Goal: Task Accomplishment & Management: Manage account settings

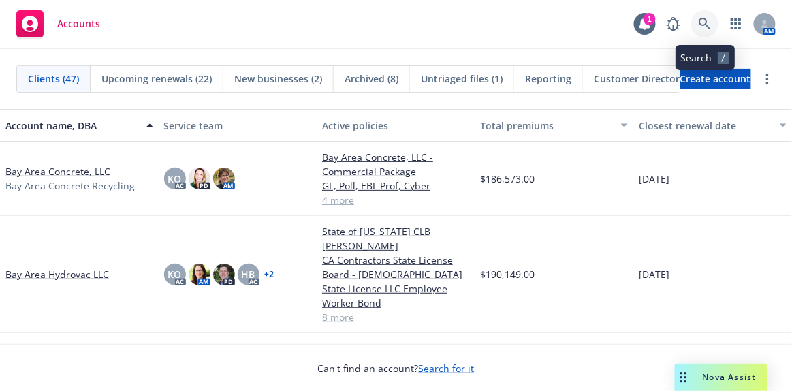
click at [704, 24] on icon at bounding box center [705, 24] width 12 height 12
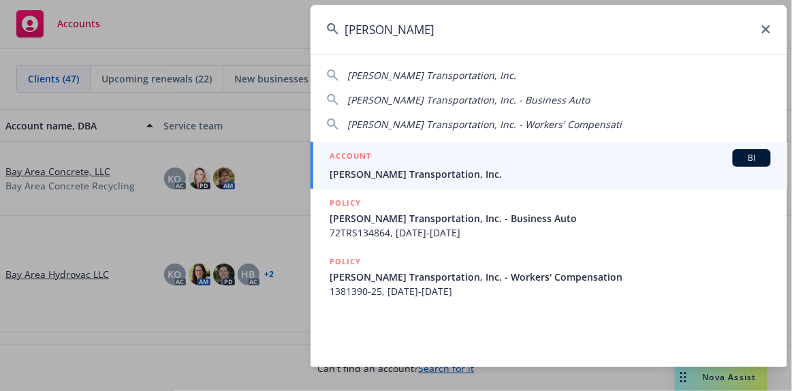
type input "[PERSON_NAME]"
click at [449, 168] on span "[PERSON_NAME] Transportation, Inc." at bounding box center [550, 174] width 441 height 14
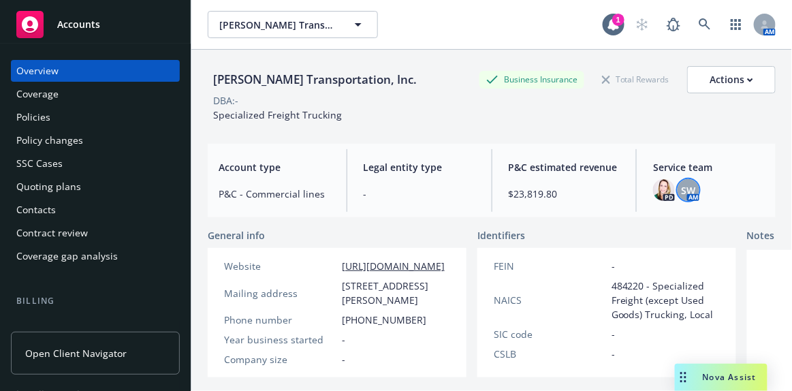
click at [686, 185] on span "SW" at bounding box center [689, 190] width 14 height 14
click at [749, 176] on div "Service team PD SW AM" at bounding box center [708, 180] width 133 height 63
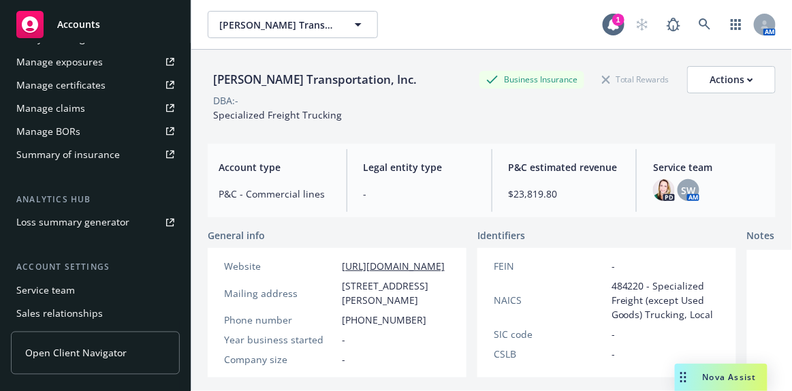
scroll to position [495, 0]
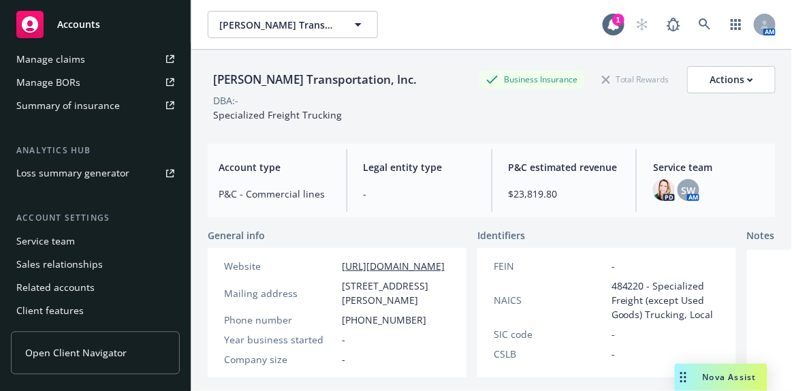
click at [76, 247] on div "Service team" at bounding box center [95, 242] width 158 height 22
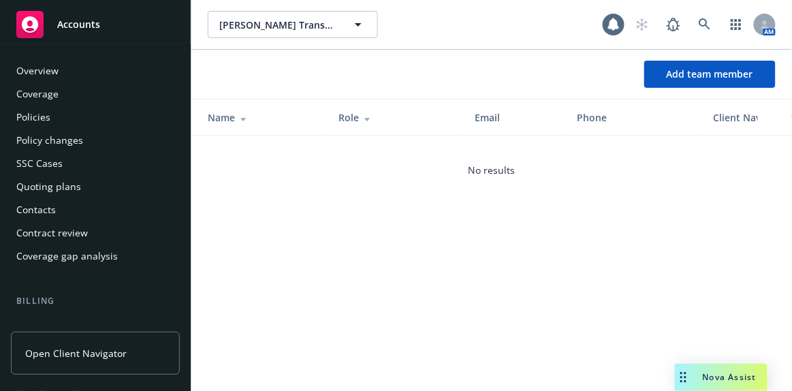
scroll to position [519, 0]
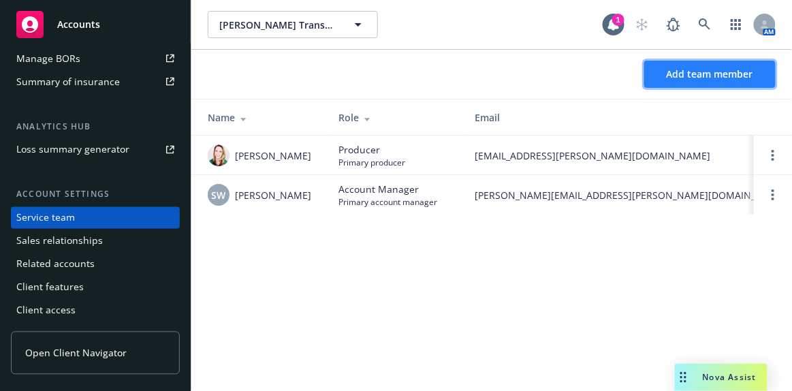
click at [703, 74] on span "Add team member" at bounding box center [710, 73] width 86 height 13
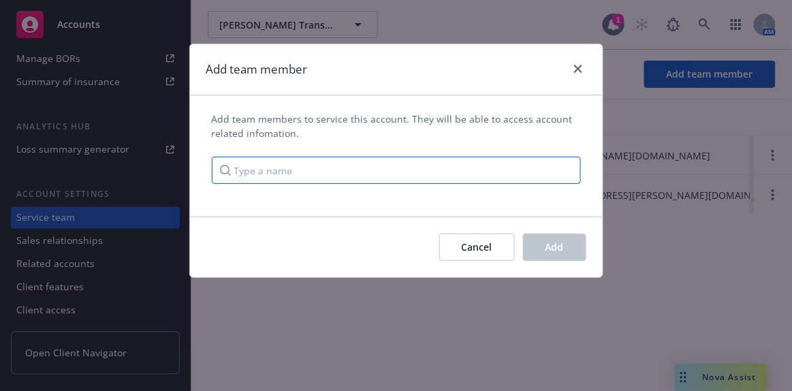
click at [273, 163] on input "Type a name" at bounding box center [396, 170] width 369 height 27
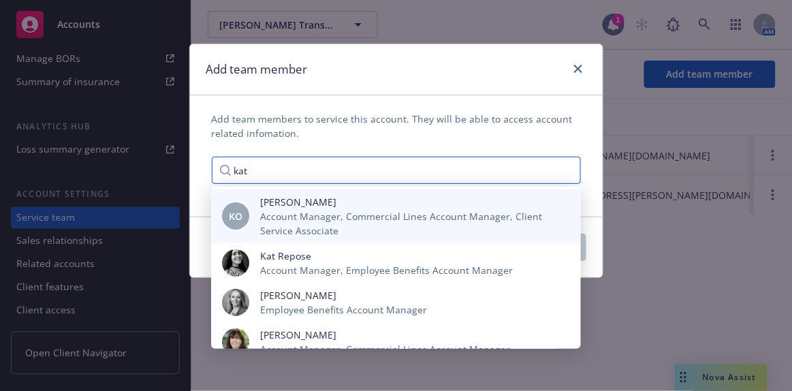
type input "kat"
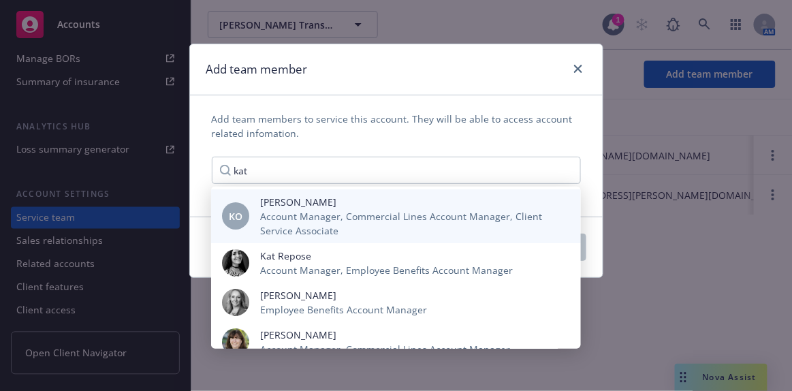
click at [307, 218] on span "Account Manager, Commercial Lines Account Manager, Client Service Associate" at bounding box center [409, 223] width 299 height 29
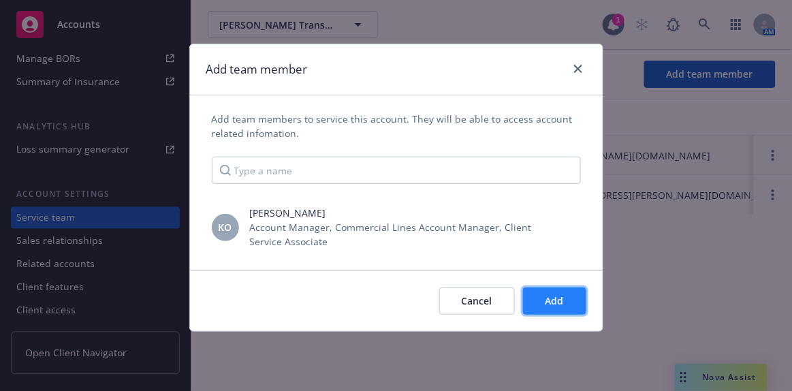
click at [541, 300] on button "Add" at bounding box center [554, 300] width 63 height 27
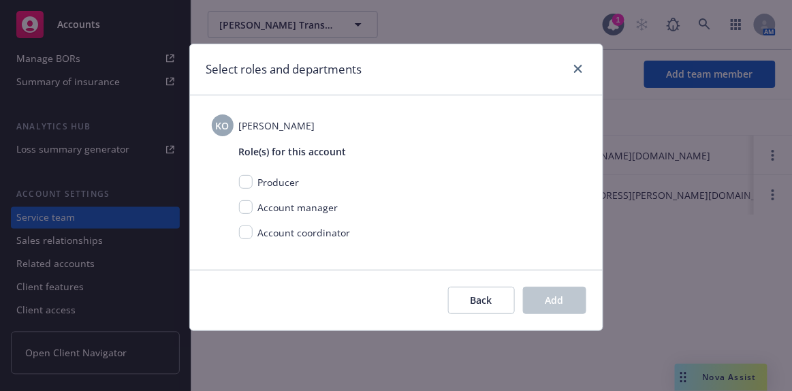
drag, startPoint x: 324, startPoint y: 233, endPoint x: 402, endPoint y: 241, distance: 78.1
click at [324, 234] on span "Account coordinator" at bounding box center [304, 232] width 93 height 13
click at [251, 230] on input "checkbox" at bounding box center [246, 232] width 14 height 14
checkbox input "true"
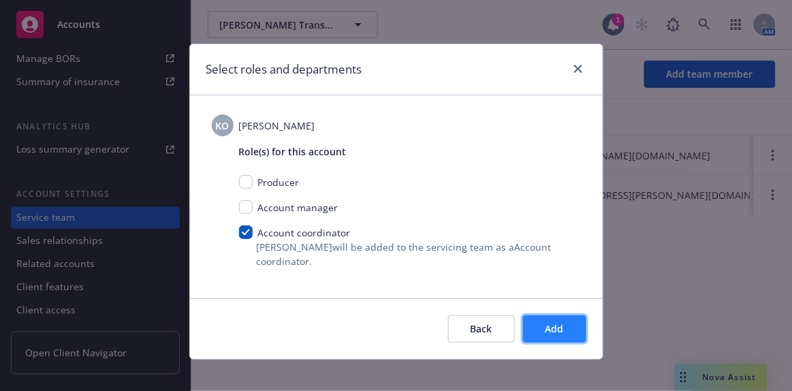
click at [539, 330] on button "Add" at bounding box center [554, 328] width 63 height 27
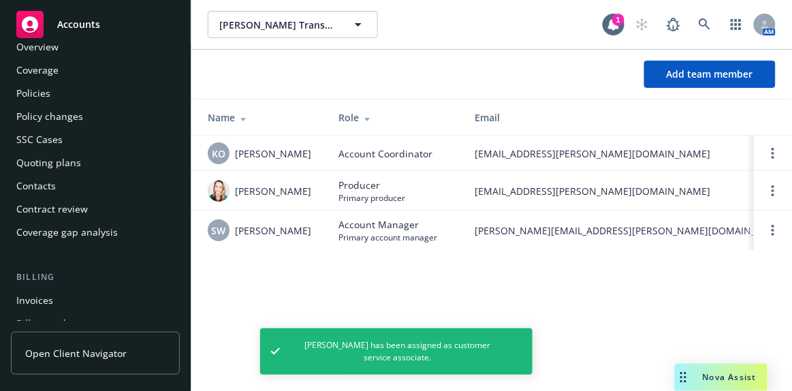
scroll to position [0, 0]
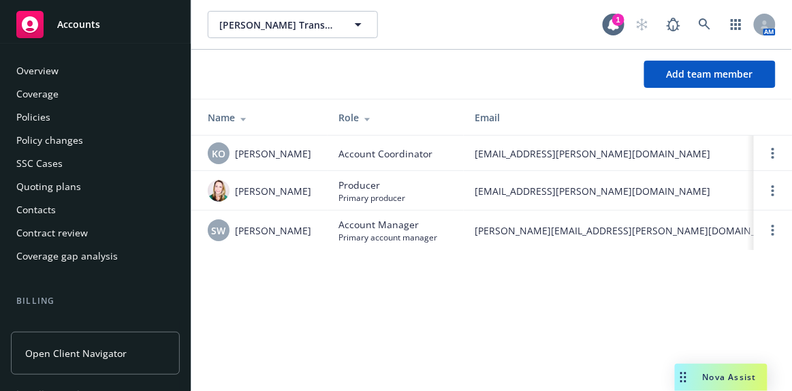
click at [80, 27] on span "Accounts" at bounding box center [78, 24] width 43 height 11
